Goal: Task Accomplishment & Management: Manage account settings

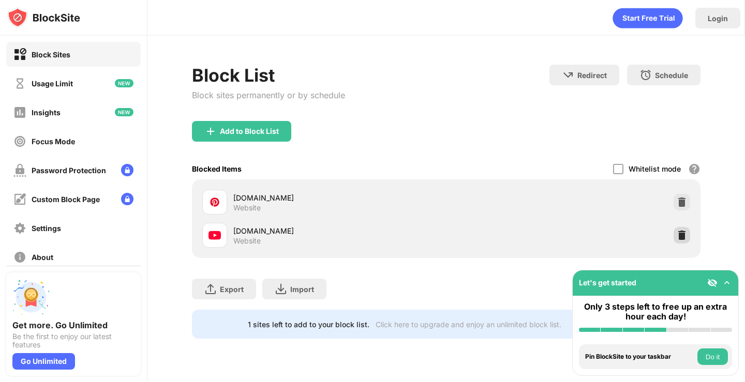
click at [679, 233] on img at bounding box center [682, 235] width 10 height 10
